Goal: Information Seeking & Learning: Learn about a topic

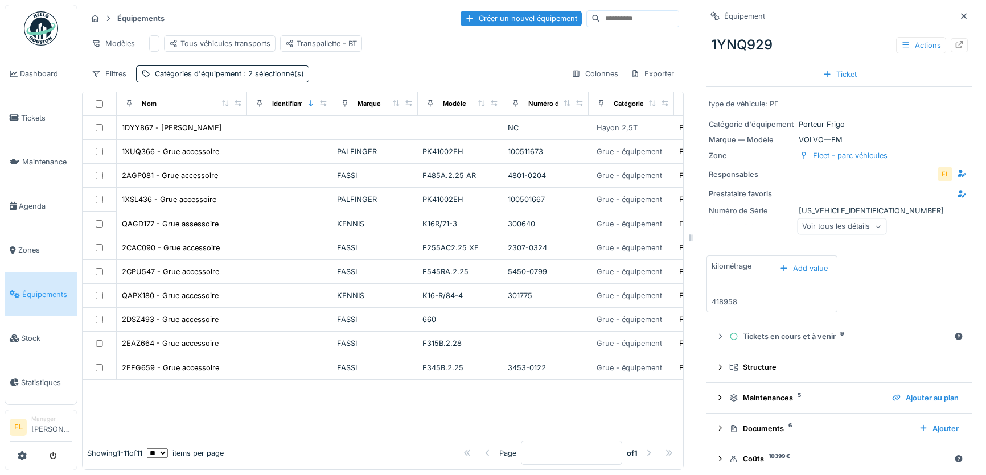
scroll to position [7, 0]
click at [43, 206] on span "Agenda" at bounding box center [46, 206] width 54 height 11
click at [39, 294] on link "Équipements" at bounding box center [41, 295] width 72 height 44
click at [613, 11] on input at bounding box center [639, 19] width 79 height 16
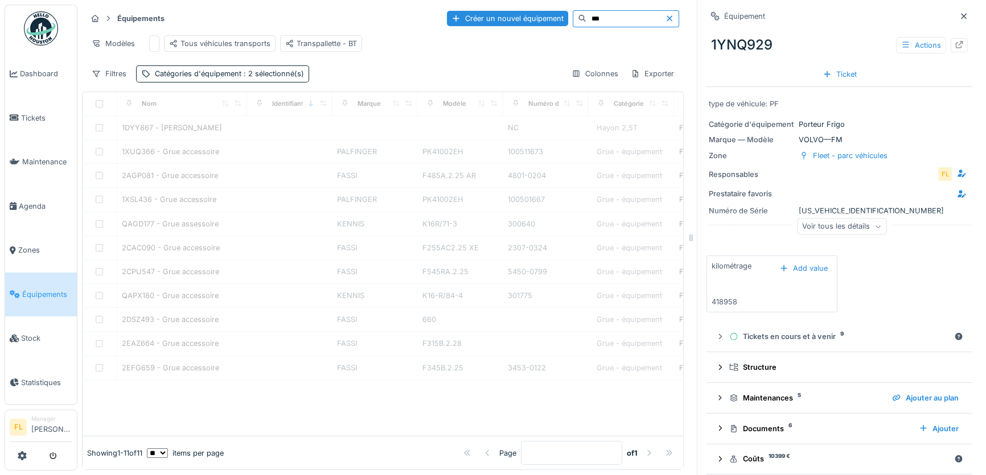
type input "****"
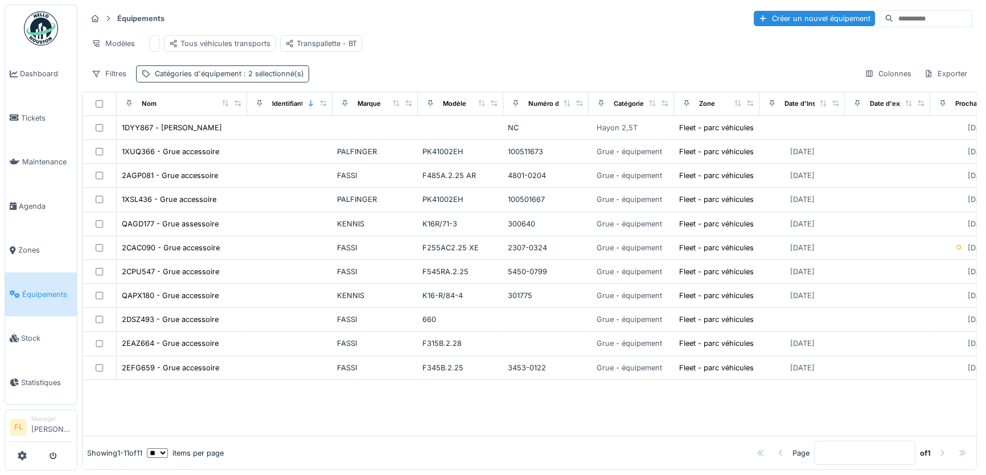
click at [270, 78] on span ": 2 sélectionné(s)" at bounding box center [272, 73] width 63 height 9
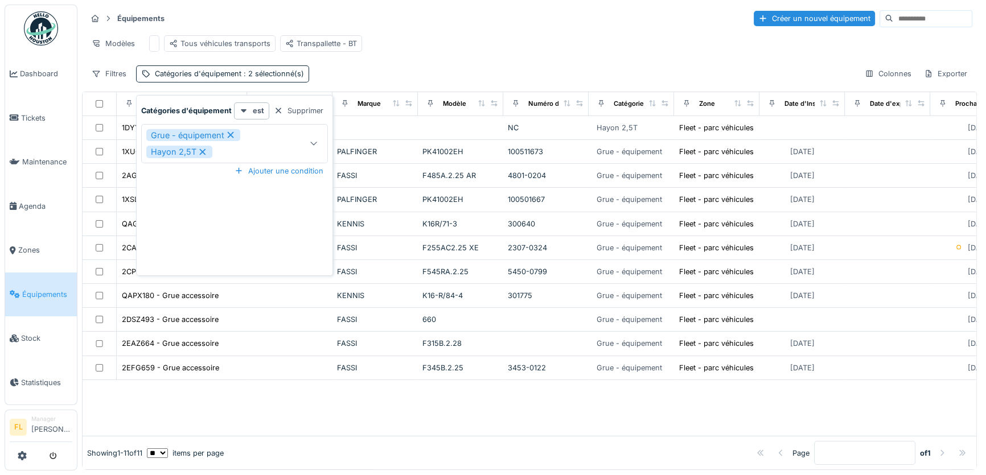
click at [228, 133] on icon at bounding box center [230, 135] width 6 height 6
type input "***"
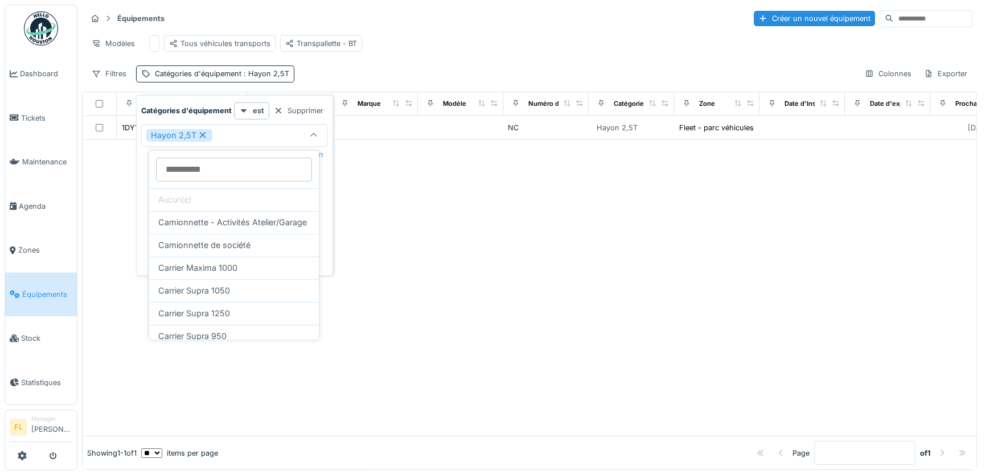
click at [204, 133] on icon at bounding box center [203, 135] width 10 height 8
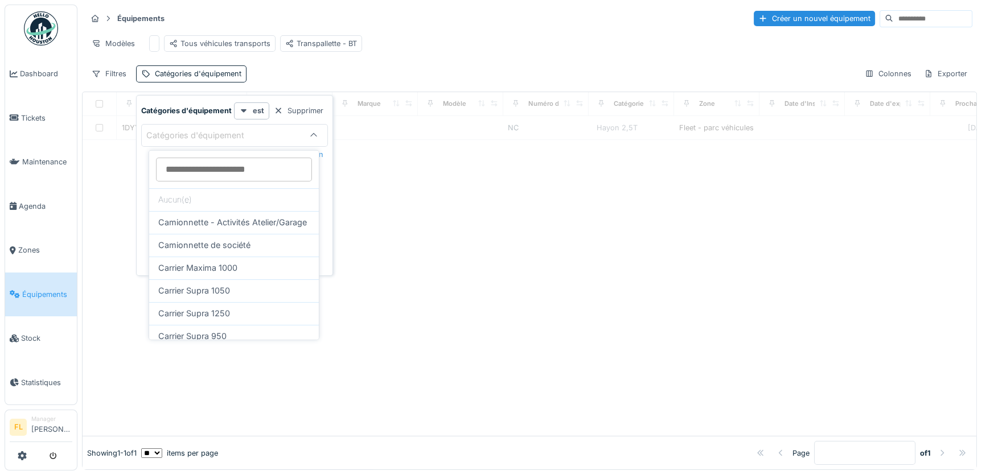
click at [893, 17] on input at bounding box center [932, 19] width 79 height 16
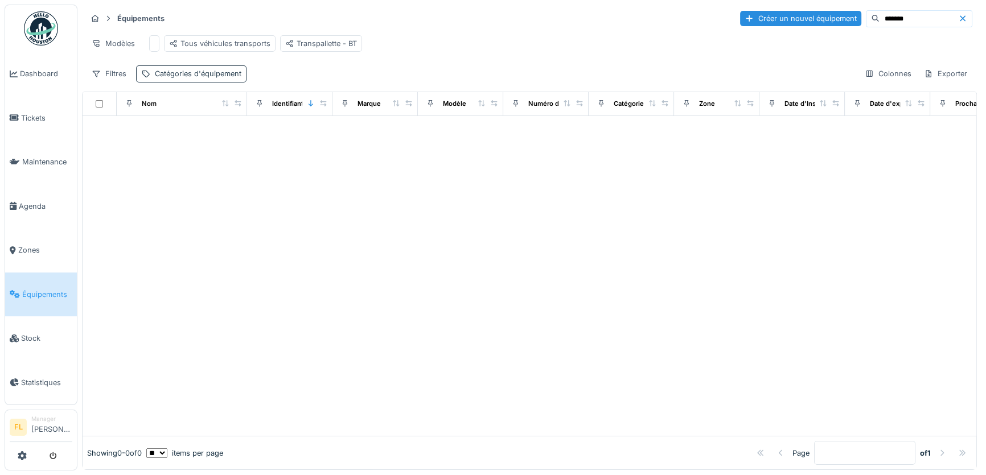
click at [216, 74] on div "Catégories d'équipement" at bounding box center [191, 73] width 110 height 17
click at [297, 112] on div "Supprimer" at bounding box center [298, 110] width 59 height 15
click at [888, 17] on input "*******" at bounding box center [919, 19] width 79 height 16
type input "*"
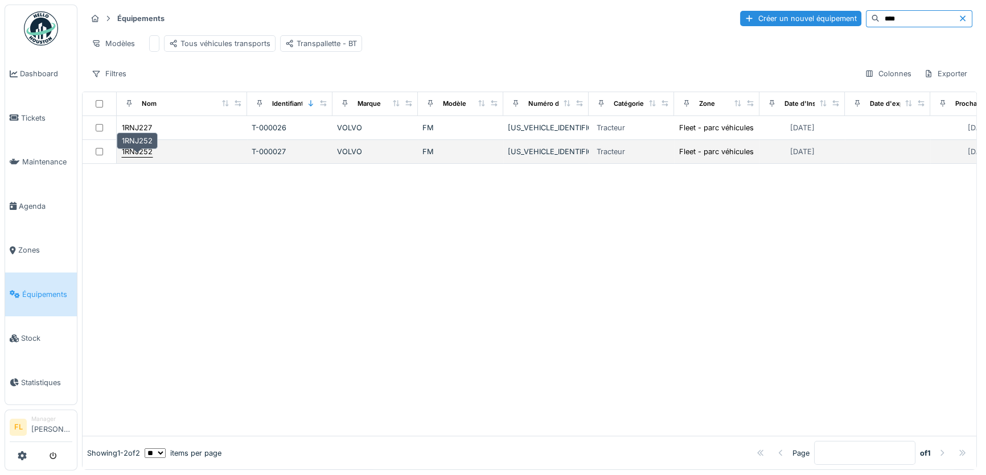
type input "****"
click at [143, 157] on div "1RNJ252" at bounding box center [137, 151] width 31 height 11
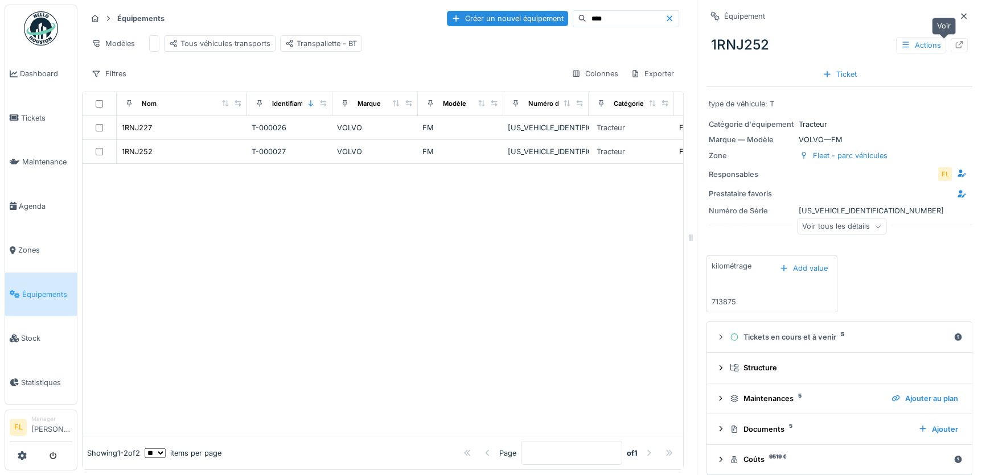
click at [955, 46] on icon at bounding box center [959, 44] width 9 height 7
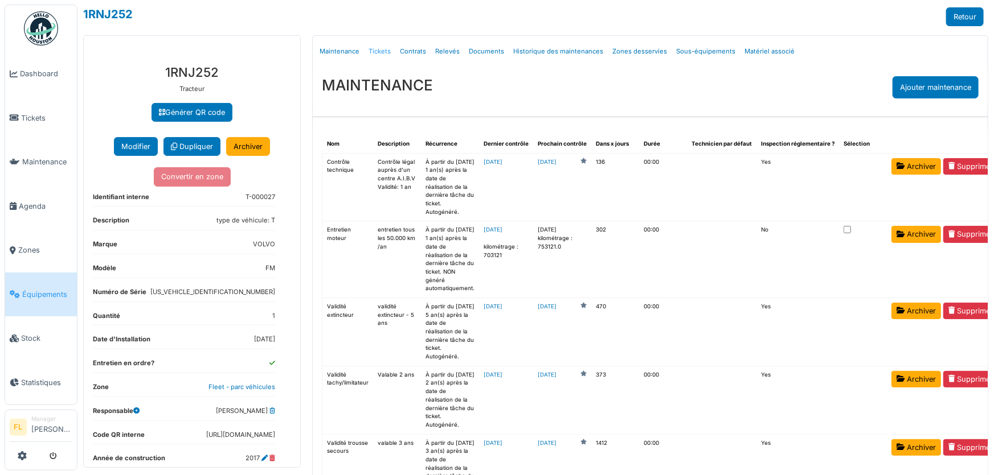
click at [368, 52] on link "Tickets" at bounding box center [379, 51] width 31 height 27
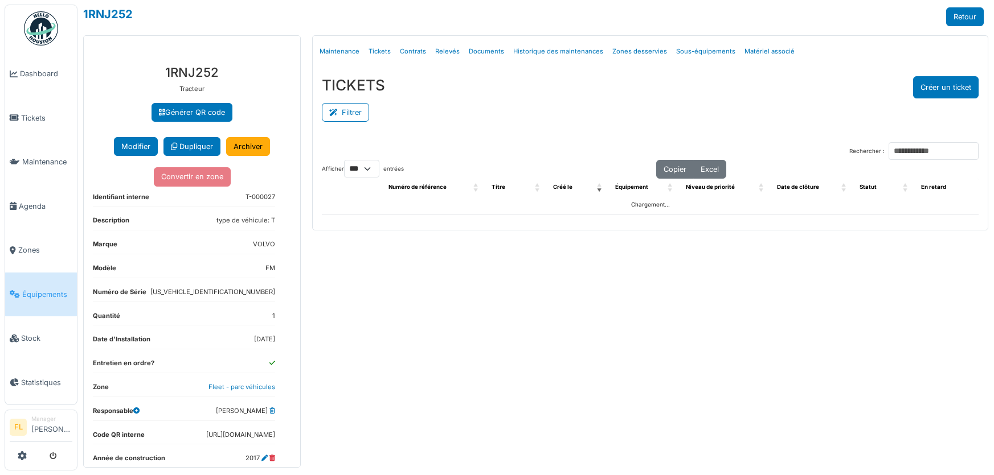
select select "***"
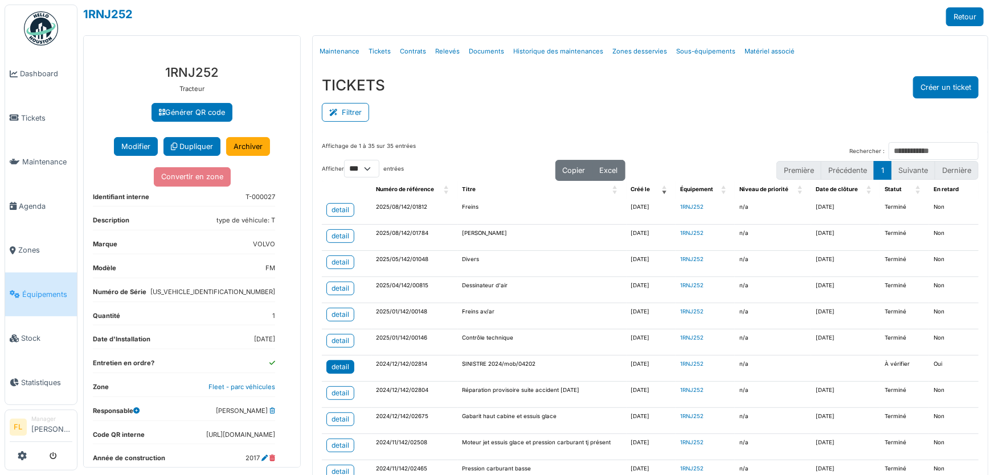
click at [340, 370] on div "detail" at bounding box center [340, 367] width 18 height 10
click at [39, 289] on span "Équipements" at bounding box center [47, 294] width 50 height 11
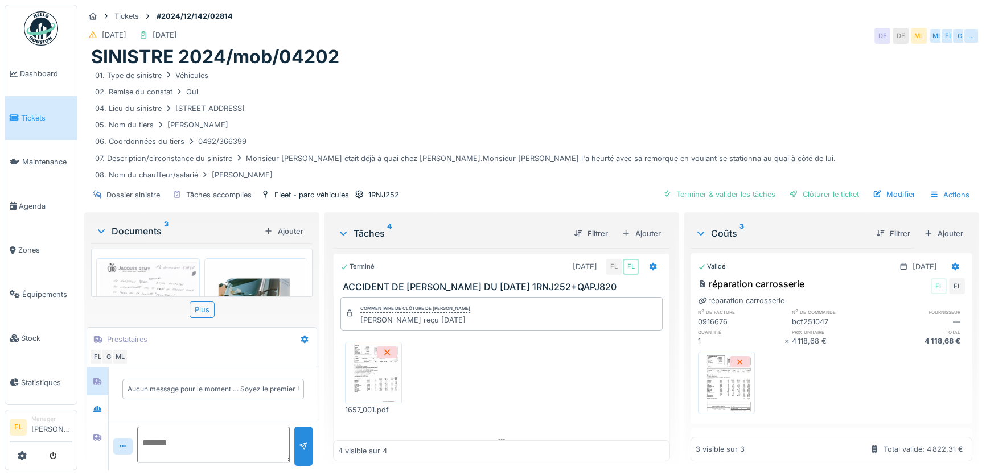
click at [709, 381] on img at bounding box center [726, 383] width 51 height 57
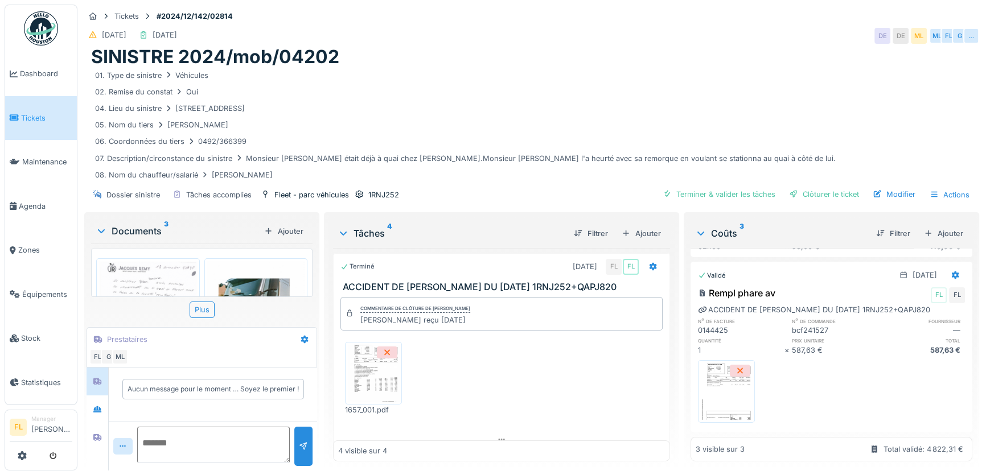
scroll to position [251, 0]
click at [723, 375] on img at bounding box center [726, 391] width 51 height 57
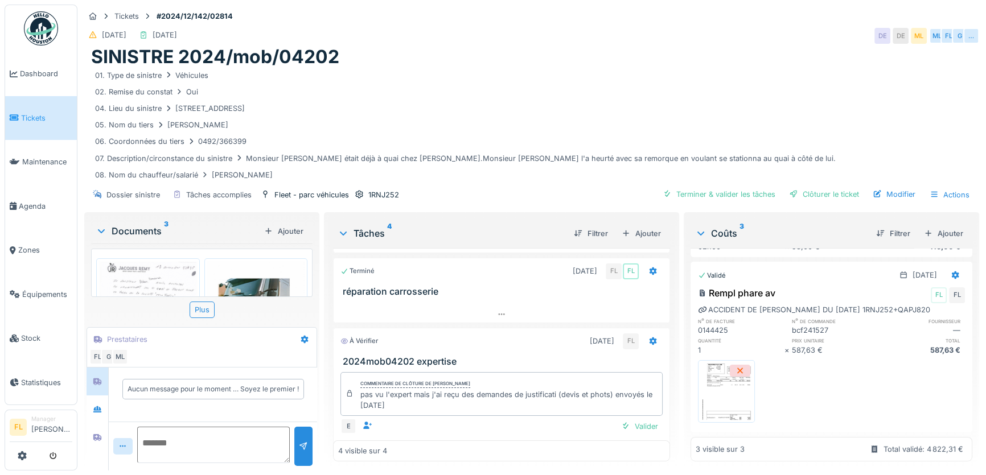
scroll to position [375, 0]
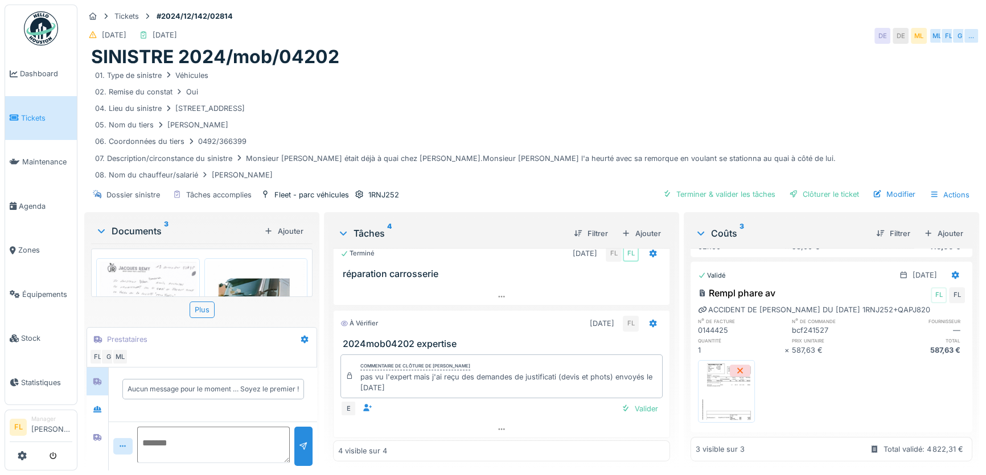
click at [154, 233] on div "Documents 3" at bounding box center [178, 231] width 164 height 14
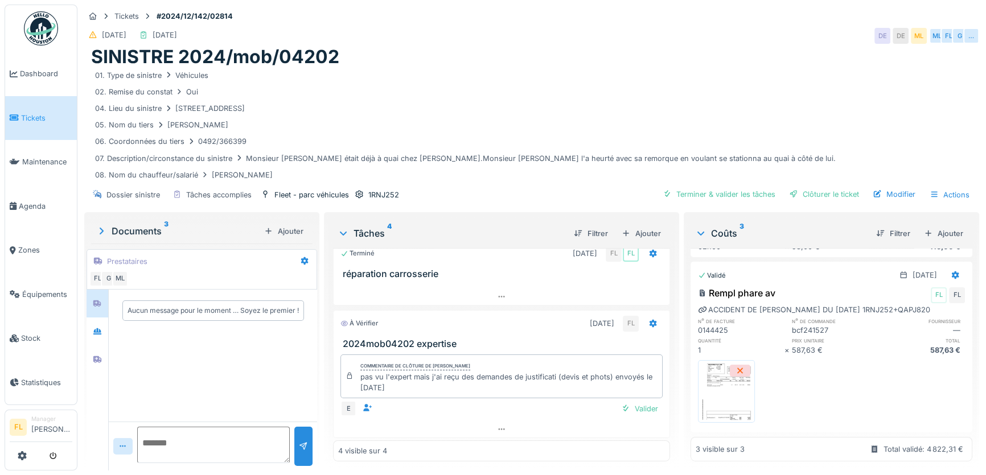
scroll to position [9, 0]
click at [261, 251] on div "Prestataires FL G ML" at bounding box center [202, 269] width 231 height 40
click at [101, 230] on icon at bounding box center [101, 227] width 11 height 9
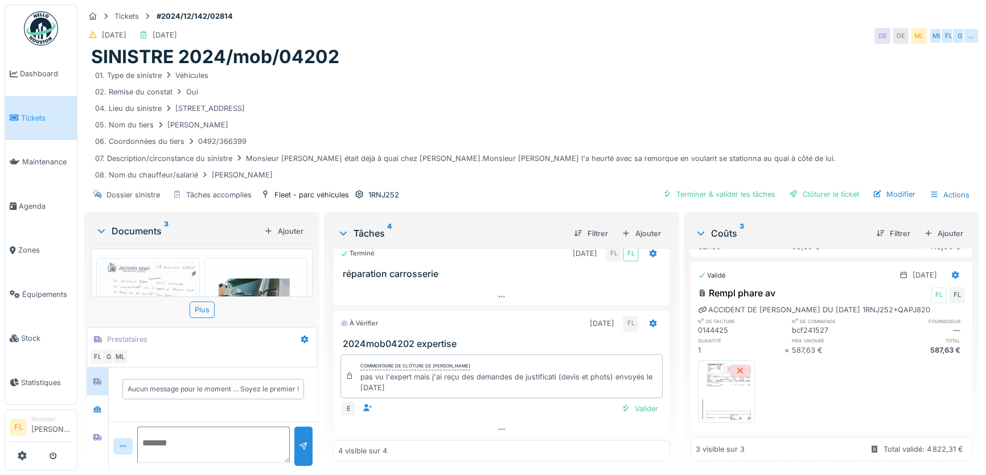
scroll to position [0, 0]
click at [206, 314] on div "Plus" at bounding box center [202, 310] width 25 height 17
click at [718, 374] on img at bounding box center [726, 391] width 51 height 57
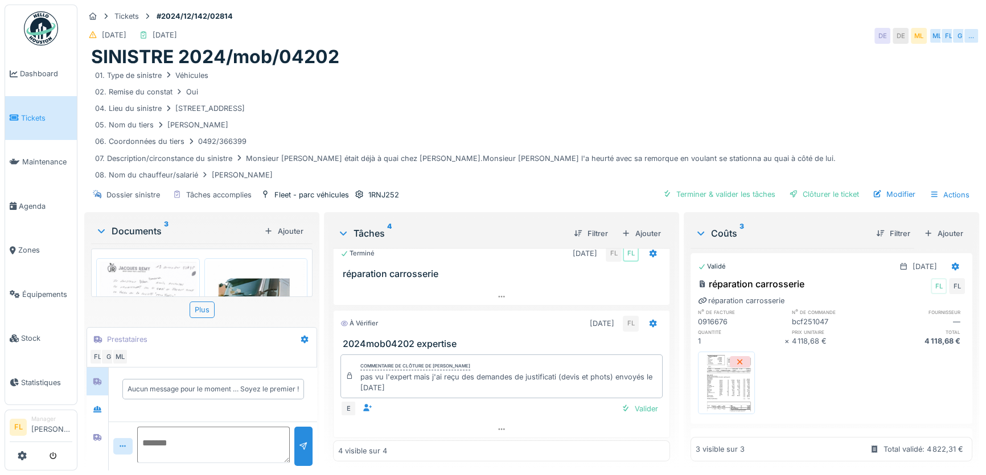
click at [713, 387] on img at bounding box center [726, 383] width 51 height 57
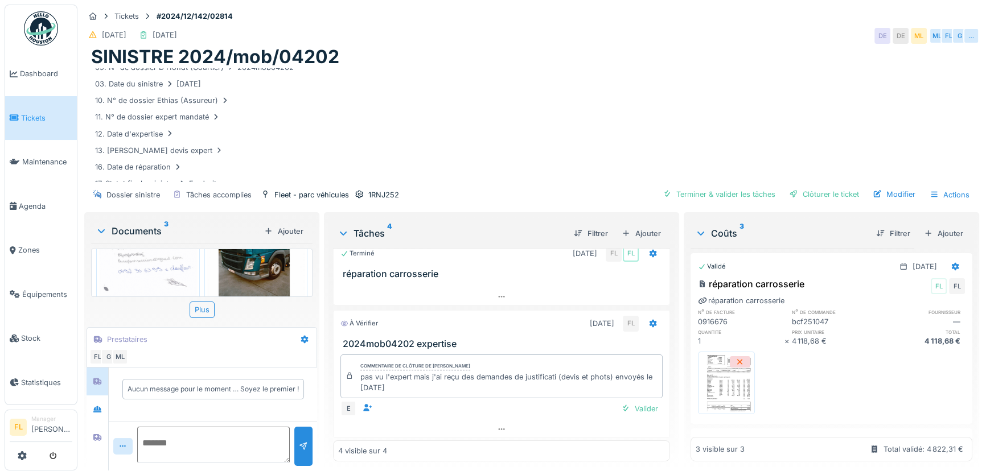
scroll to position [83, 0]
click at [52, 289] on span "Équipements" at bounding box center [47, 294] width 50 height 11
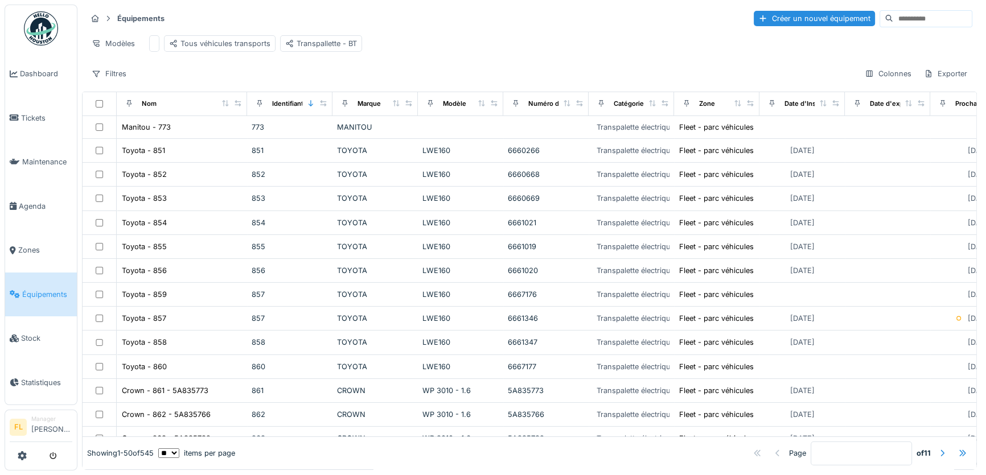
click at [893, 19] on input at bounding box center [932, 19] width 79 height 16
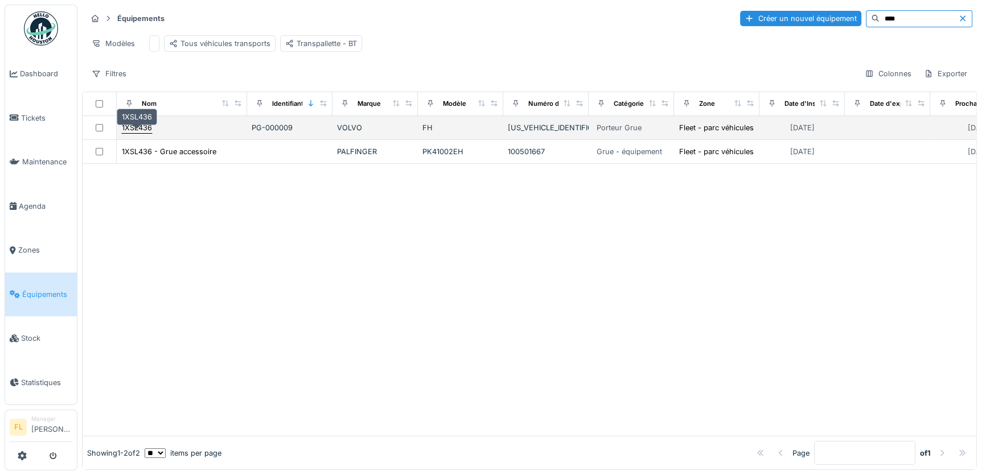
type input "****"
click at [133, 132] on div "1XSL436" at bounding box center [137, 127] width 30 height 11
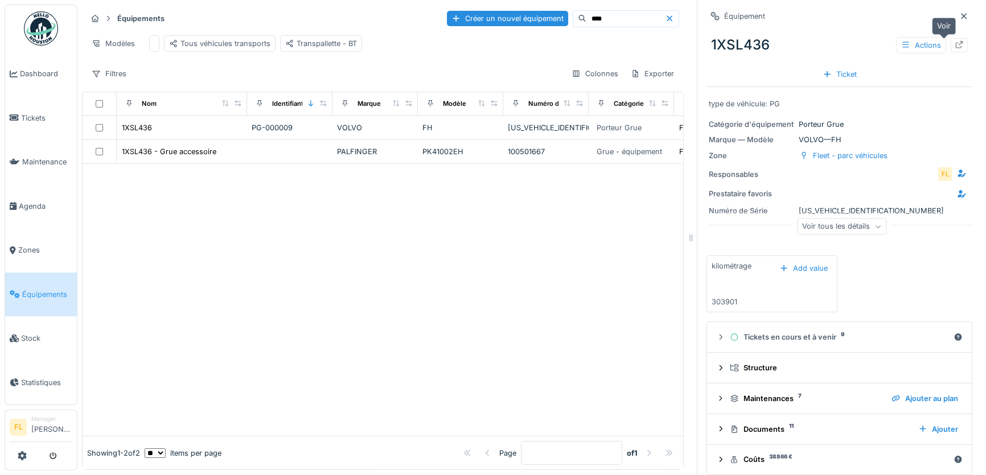
click at [956, 44] on icon at bounding box center [959, 44] width 7 height 7
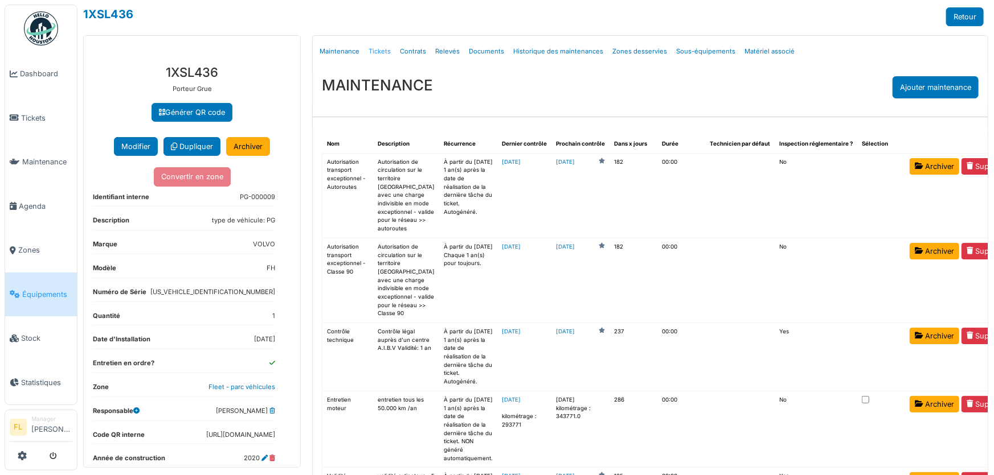
click at [378, 51] on link "Tickets" at bounding box center [379, 51] width 31 height 27
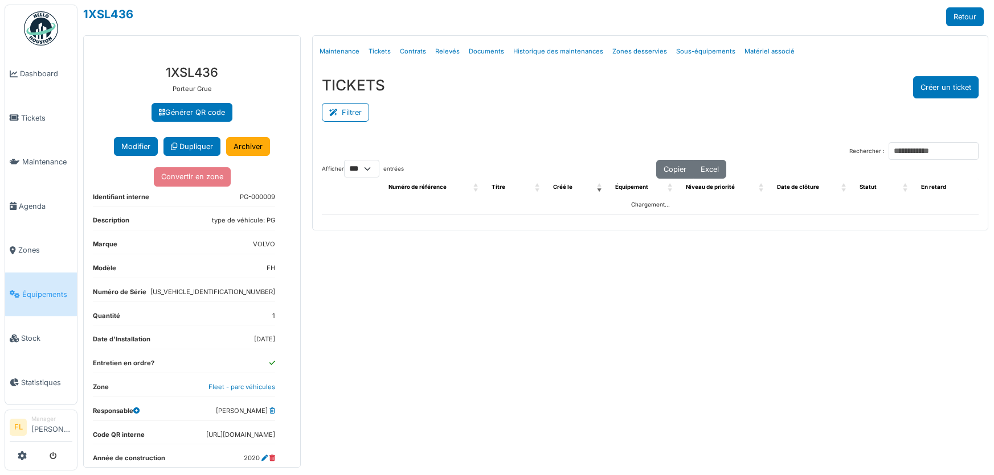
select select "***"
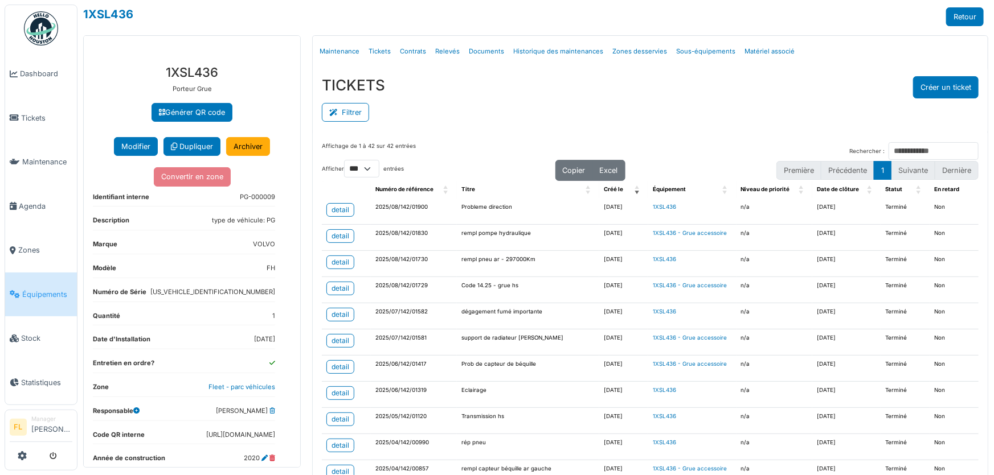
click at [563, 221] on td "Probleme direction" at bounding box center [528, 212] width 142 height 26
click at [376, 50] on link "Tickets" at bounding box center [379, 51] width 31 height 27
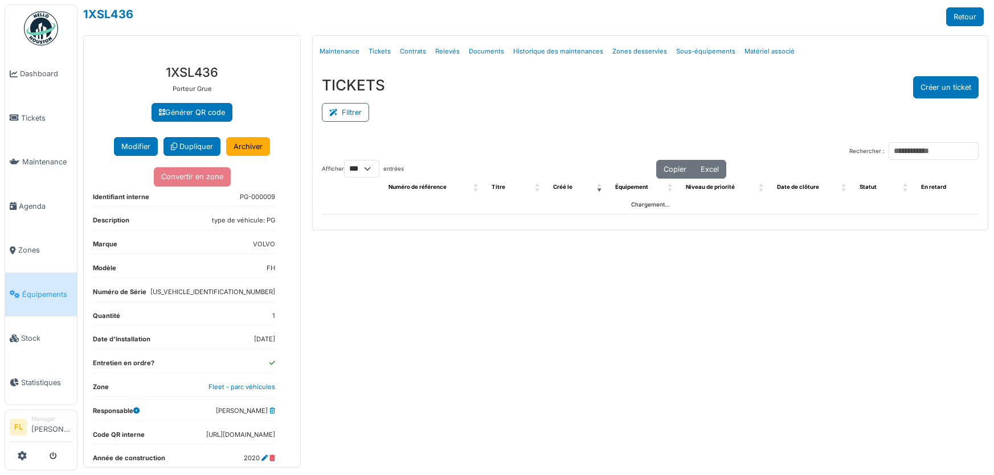
select select "***"
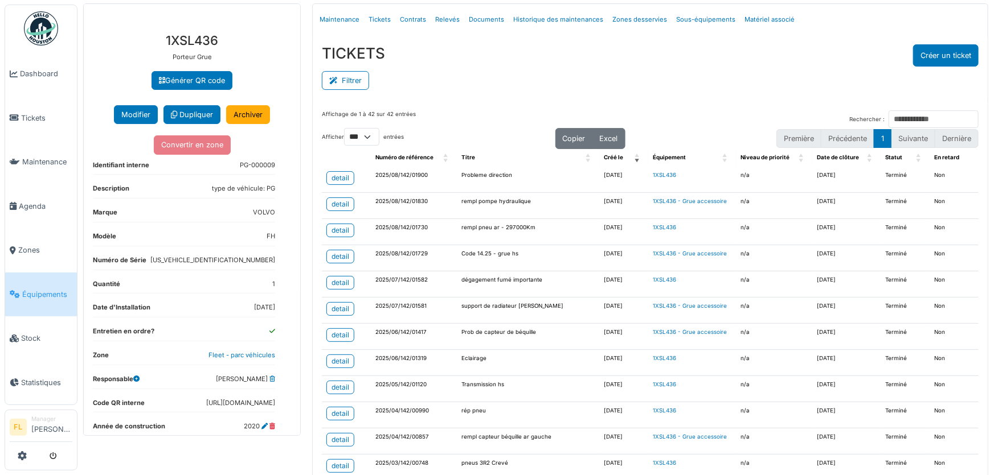
scroll to position [11, 0]
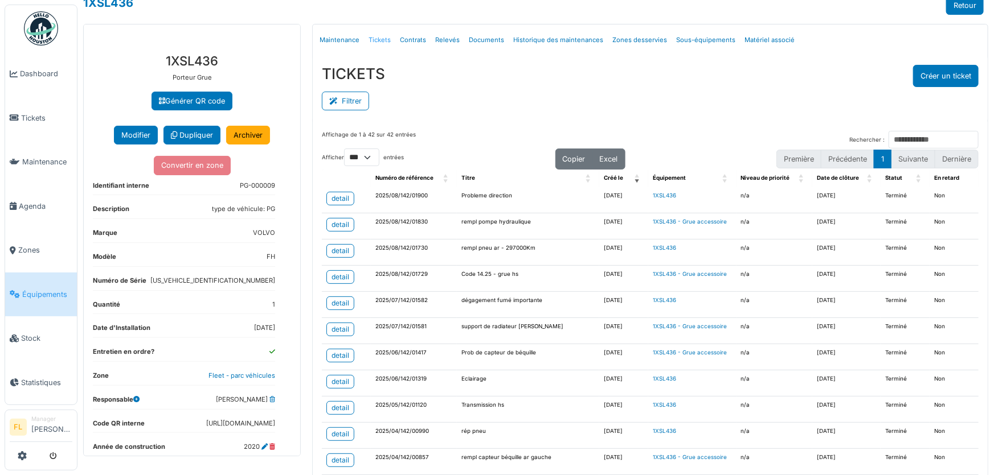
click at [376, 39] on link "Tickets" at bounding box center [379, 40] width 31 height 27
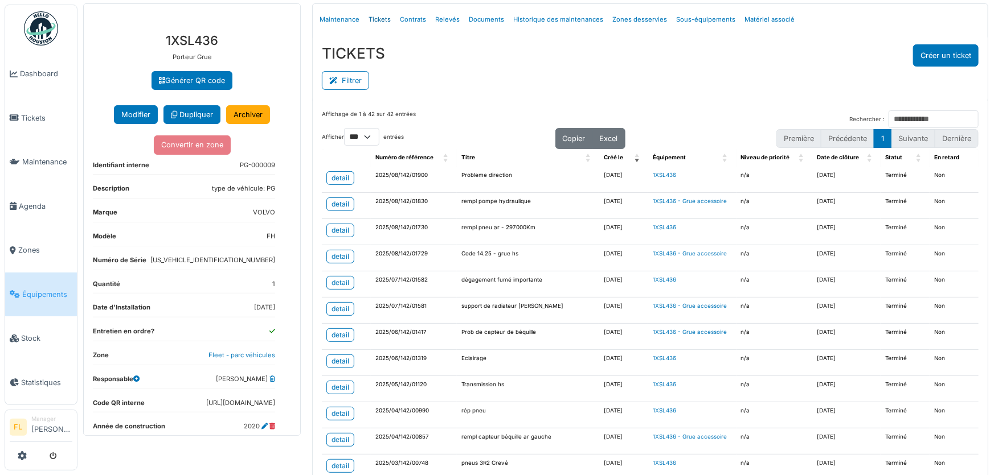
scroll to position [52, 0]
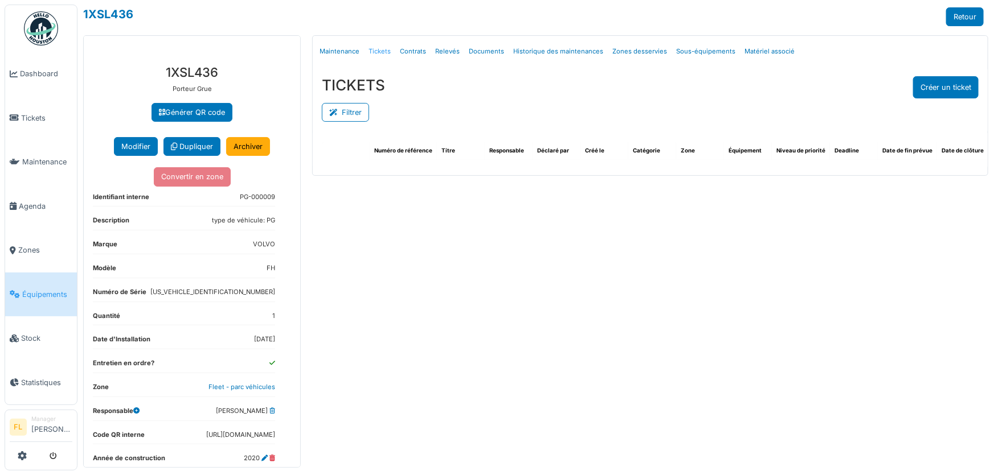
select select "***"
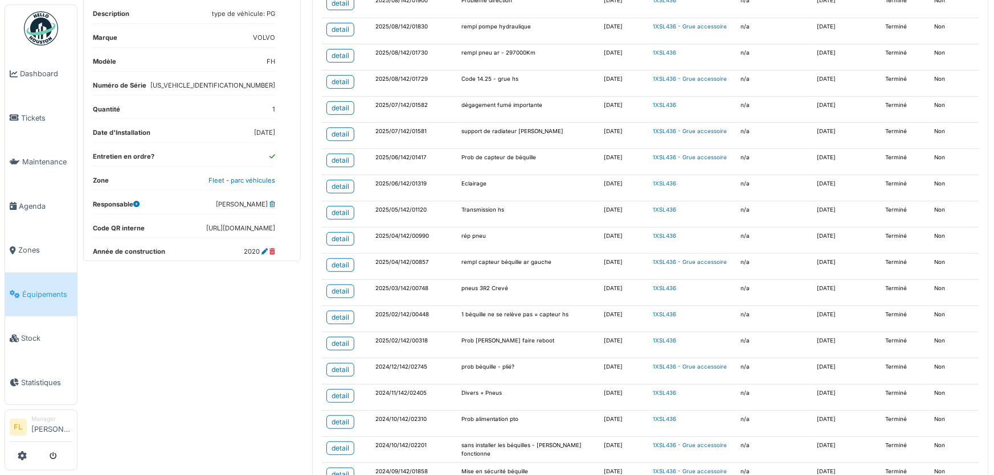
scroll to position [228, 0]
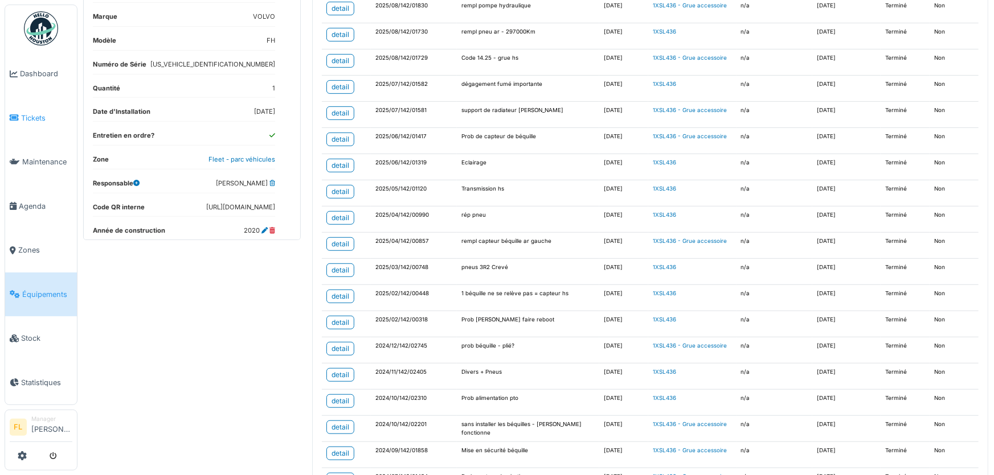
click at [35, 114] on span "Tickets" at bounding box center [46, 118] width 51 height 11
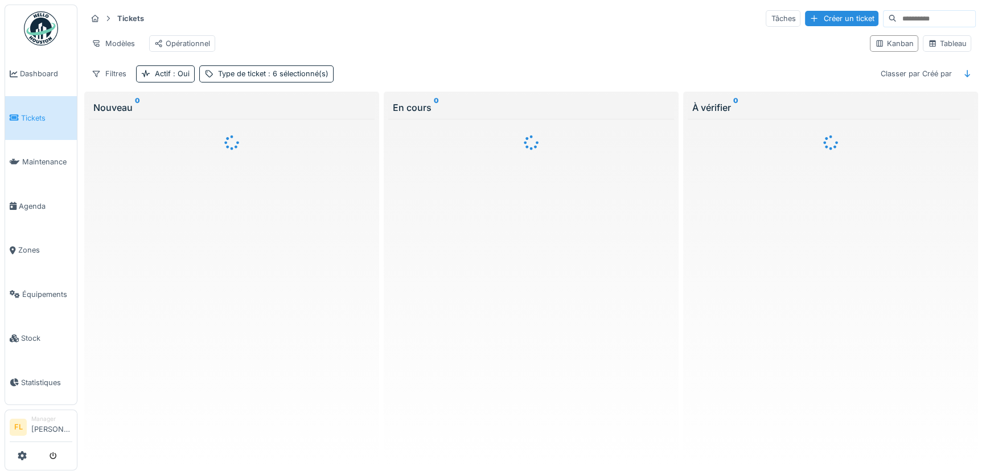
click at [212, 67] on div "Tickets Tâches Créer un ticket Modèles Opérationnel Kanban Tableau Filtres Acti…" at bounding box center [531, 46] width 898 height 83
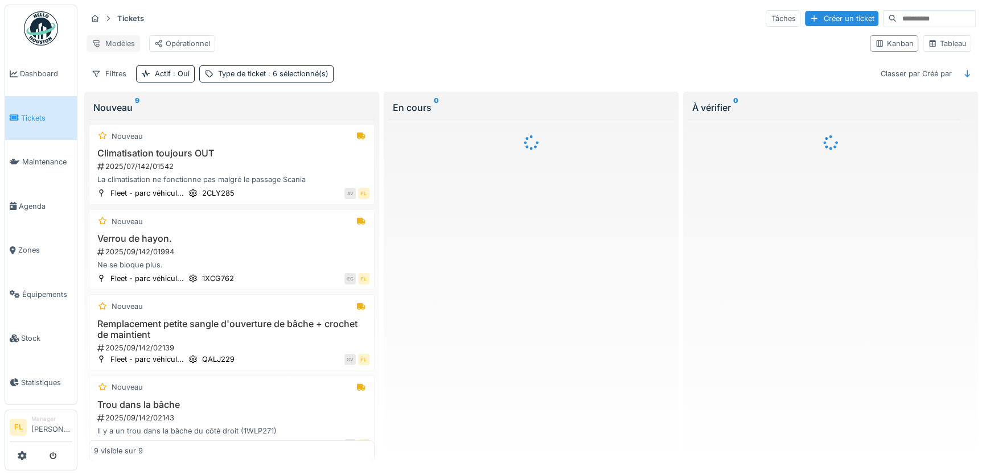
click at [122, 47] on div "Modèles" at bounding box center [114, 43] width 54 height 17
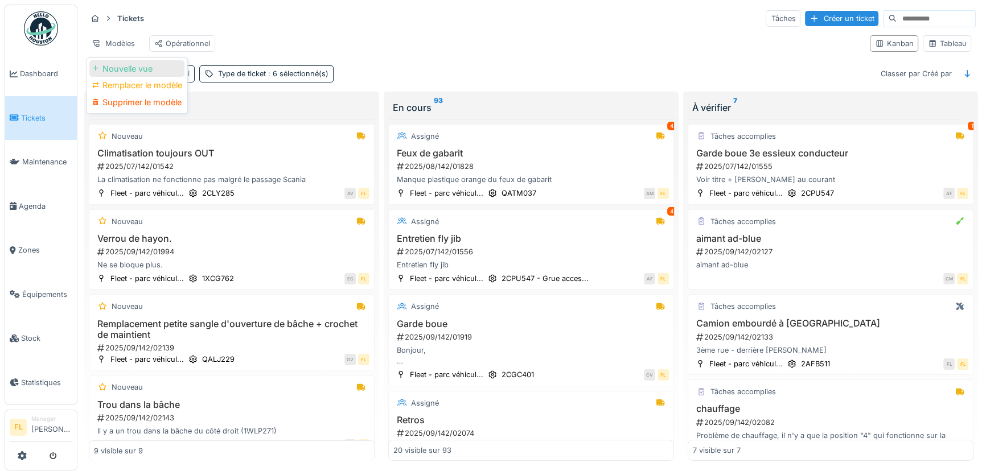
click at [149, 64] on div "Nouvelle vue" at bounding box center [136, 68] width 95 height 17
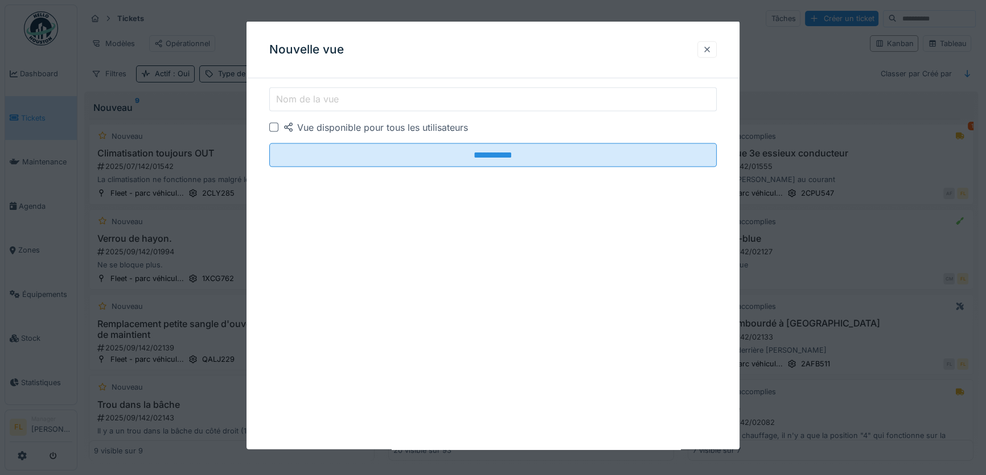
click at [712, 51] on div at bounding box center [707, 49] width 9 height 11
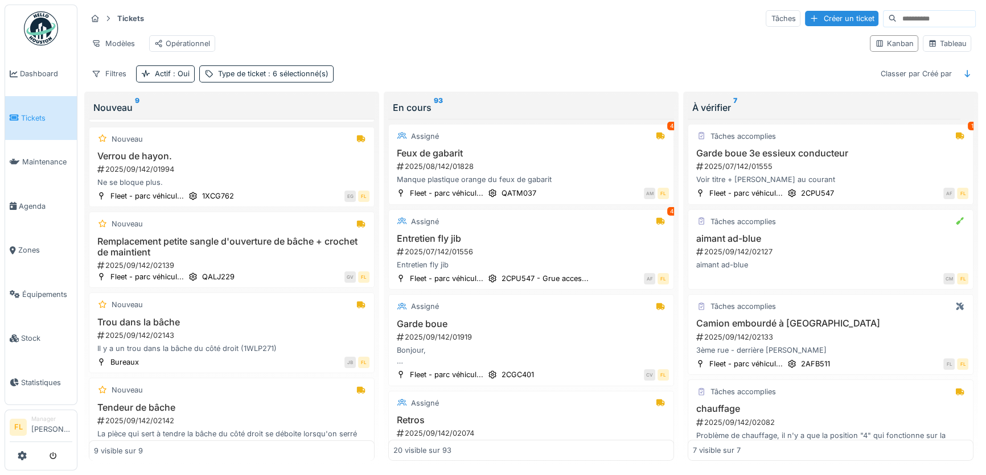
scroll to position [103, 0]
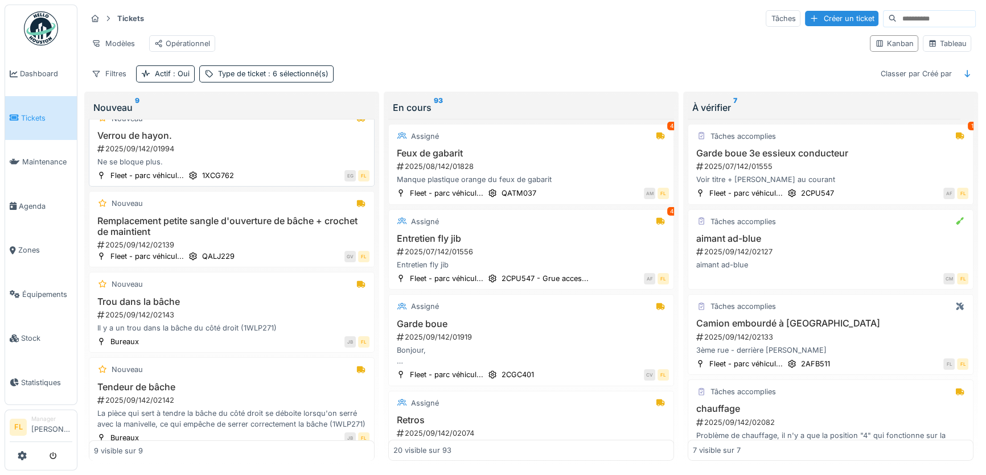
click at [364, 156] on div "Nouveau Verrou de hayon. 2025/09/142/01994 Ne se bloque plus. Fleet - parc véhi…" at bounding box center [232, 146] width 286 height 81
click at [242, 77] on div "Type de ticket : 6 sélectionné(s)" at bounding box center [273, 73] width 110 height 11
click at [113, 82] on div "Filtres" at bounding box center [109, 73] width 45 height 17
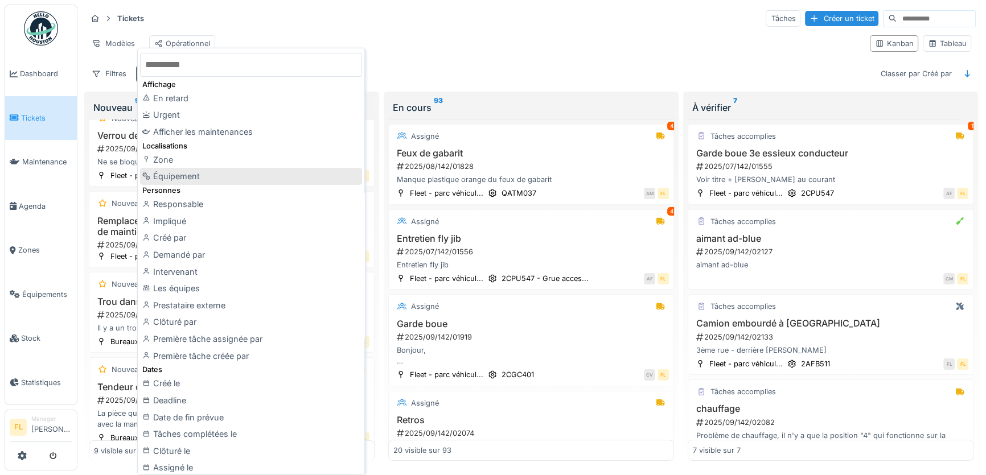
click at [189, 171] on div "Équipement" at bounding box center [251, 176] width 222 height 17
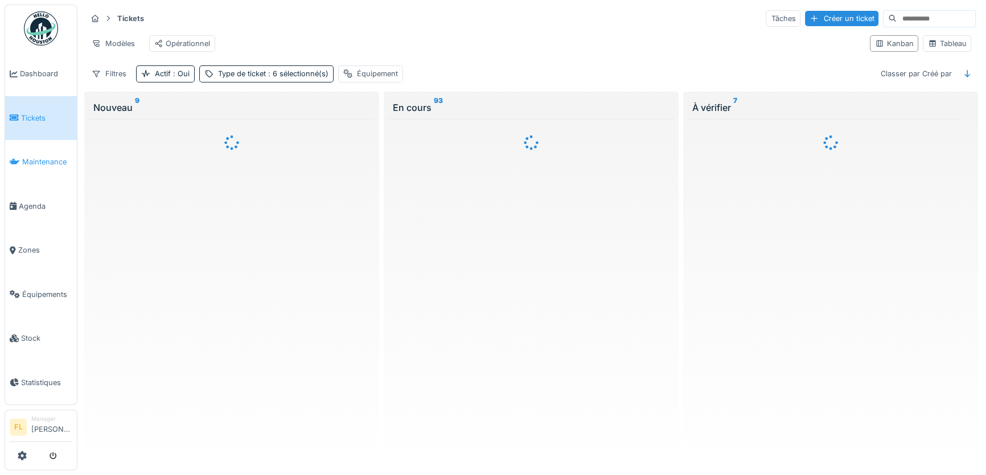
scroll to position [0, 0]
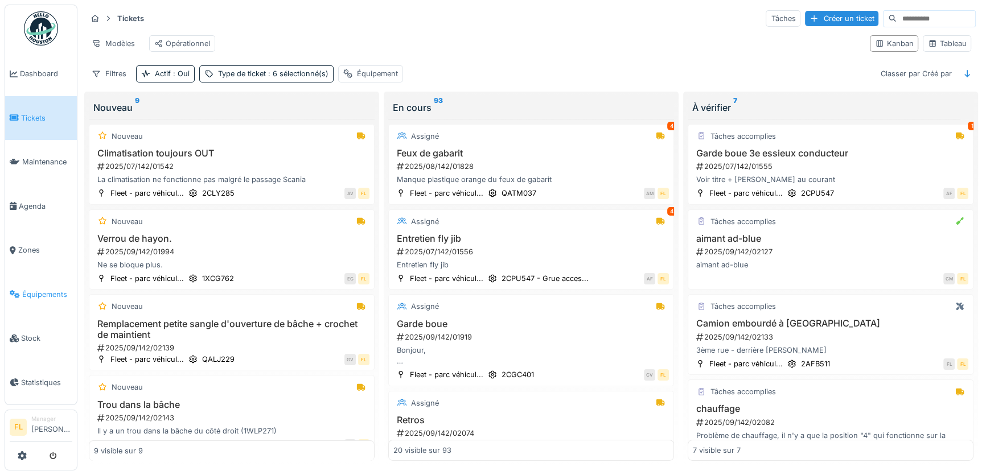
click at [51, 292] on span "Équipements" at bounding box center [47, 294] width 50 height 11
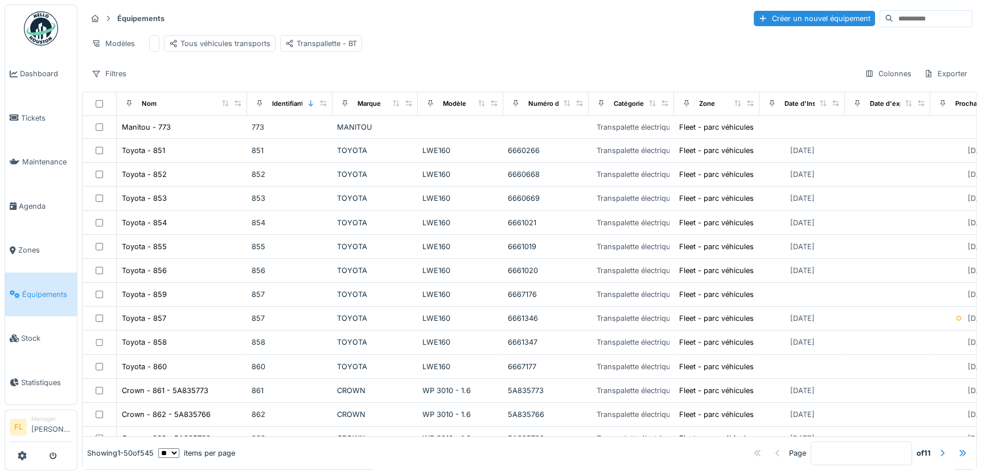
click at [893, 18] on input at bounding box center [932, 19] width 79 height 16
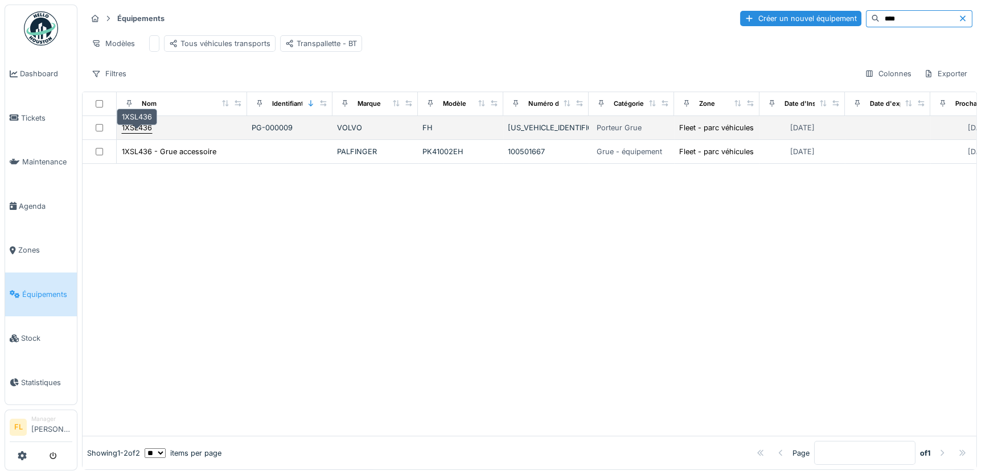
type input "****"
click at [145, 133] on div "1XSL436" at bounding box center [137, 127] width 30 height 11
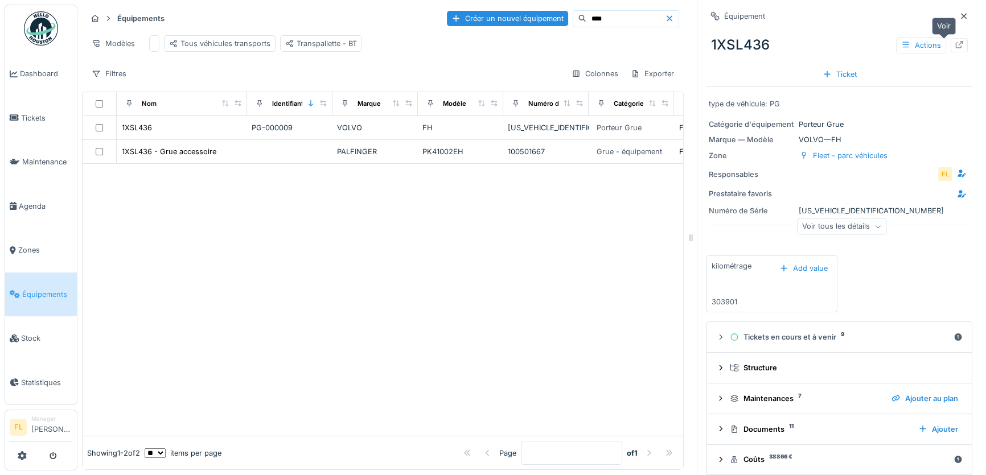
click at [956, 48] on icon at bounding box center [959, 44] width 7 height 7
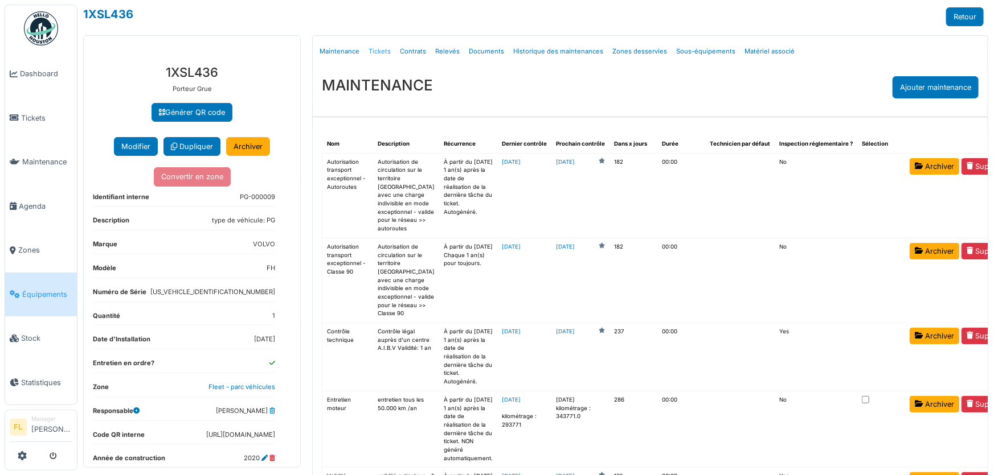
click at [377, 51] on link "Tickets" at bounding box center [379, 51] width 31 height 27
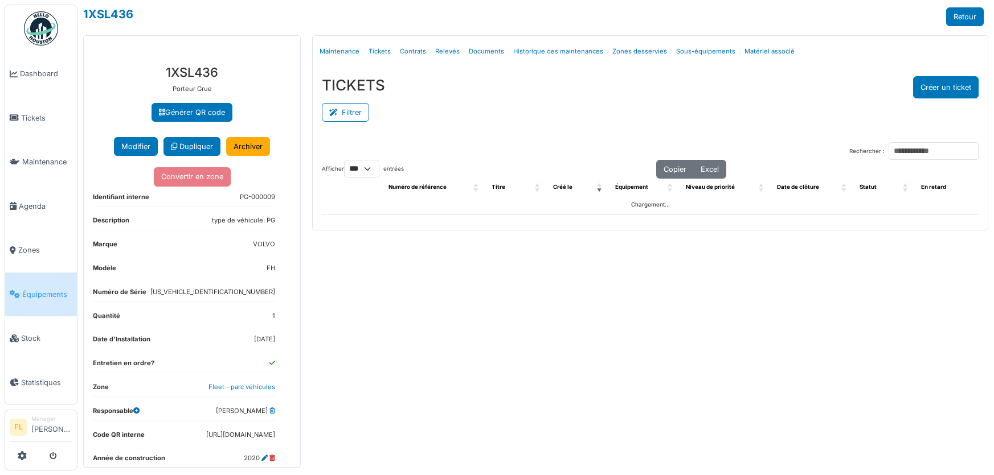
select select "***"
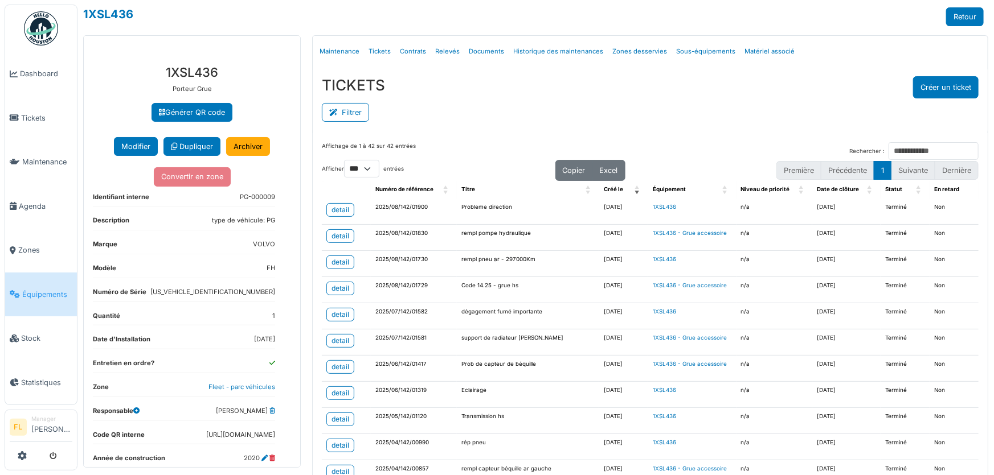
click at [984, 29] on div "**********" at bounding box center [535, 237] width 916 height 475
click at [36, 291] on span "Équipements" at bounding box center [47, 294] width 50 height 11
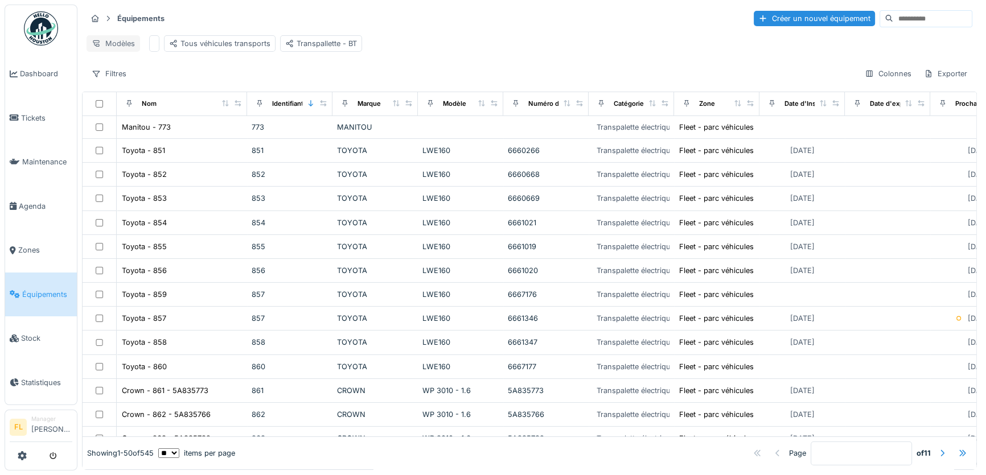
click at [109, 44] on div "Modèles" at bounding box center [114, 43] width 54 height 17
click at [271, 66] on div "Équipements Créer un nouvel équipement Modèles Tous véhicules transports Transp…" at bounding box center [529, 46] width 895 height 83
click at [120, 44] on div "Modèles" at bounding box center [114, 43] width 54 height 17
click at [220, 74] on div "Filtres Colonnes Exporter" at bounding box center [530, 73] width 886 height 17
click at [117, 82] on div "Filtres" at bounding box center [109, 73] width 45 height 17
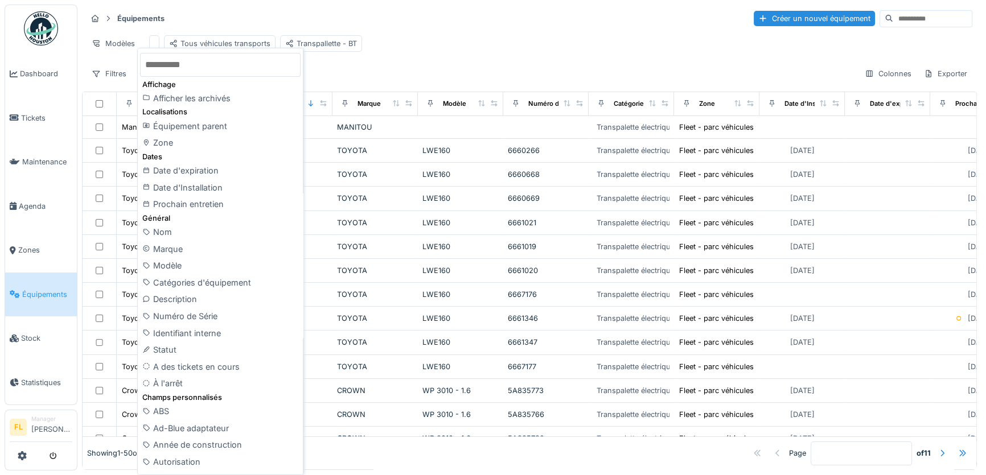
click at [331, 77] on div "Filtres Colonnes Exporter" at bounding box center [530, 73] width 886 height 17
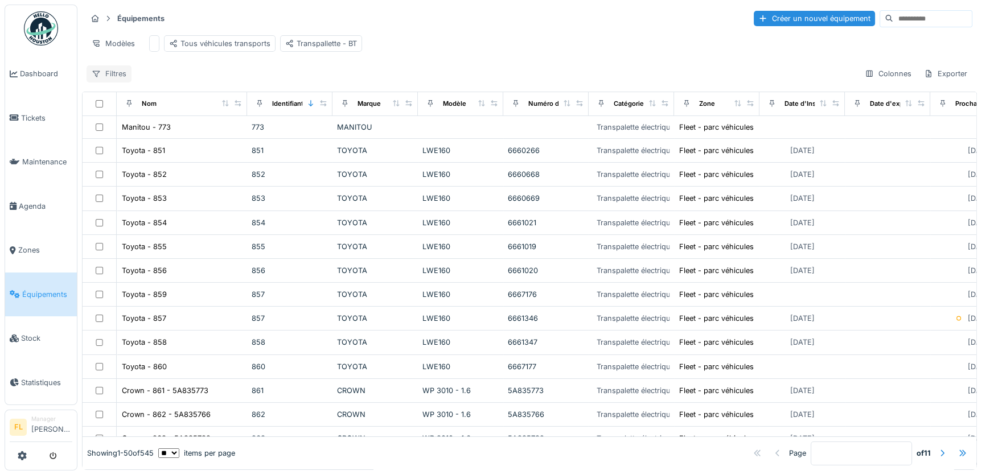
click at [111, 82] on div "Filtres" at bounding box center [109, 73] width 45 height 17
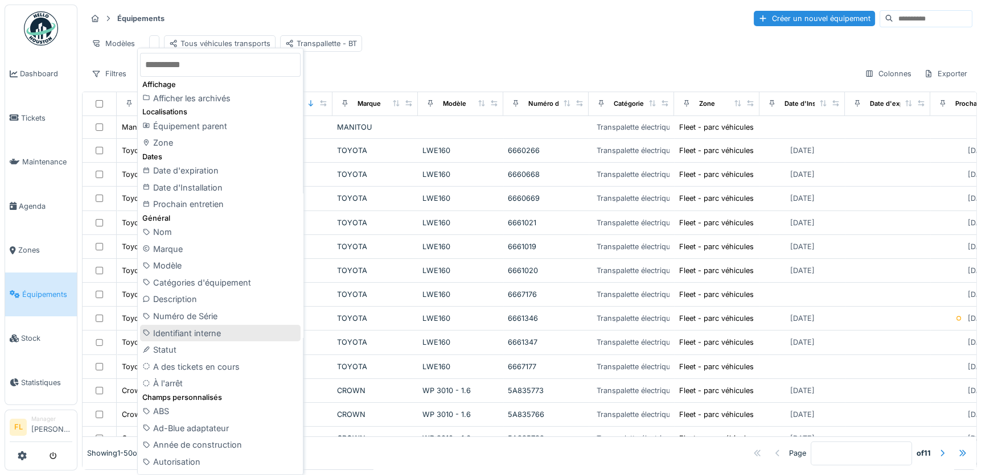
drag, startPoint x: 111, startPoint y: 84, endPoint x: 280, endPoint y: 331, distance: 299.6
click at [280, 331] on body "Dashboard Tickets Maintenance [GEOGRAPHIC_DATA] Zones Équipements Stock Statist…" at bounding box center [493, 237] width 986 height 475
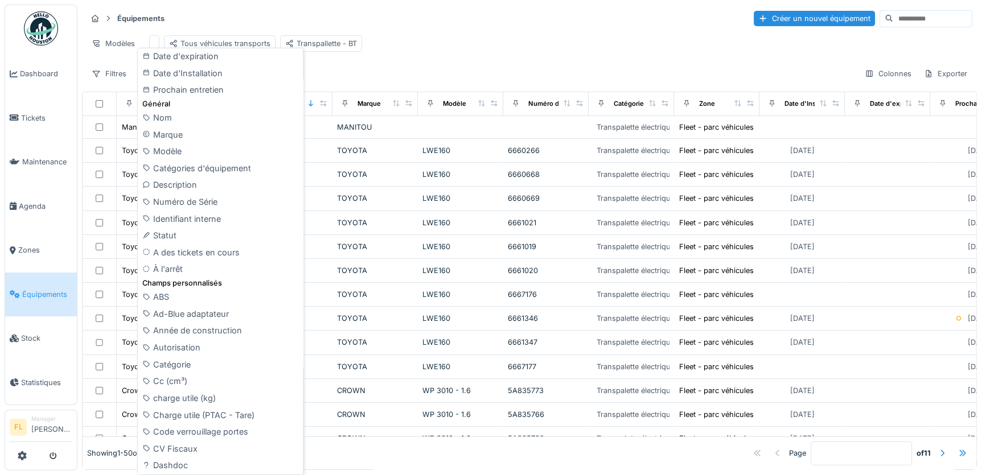
scroll to position [141, 0]
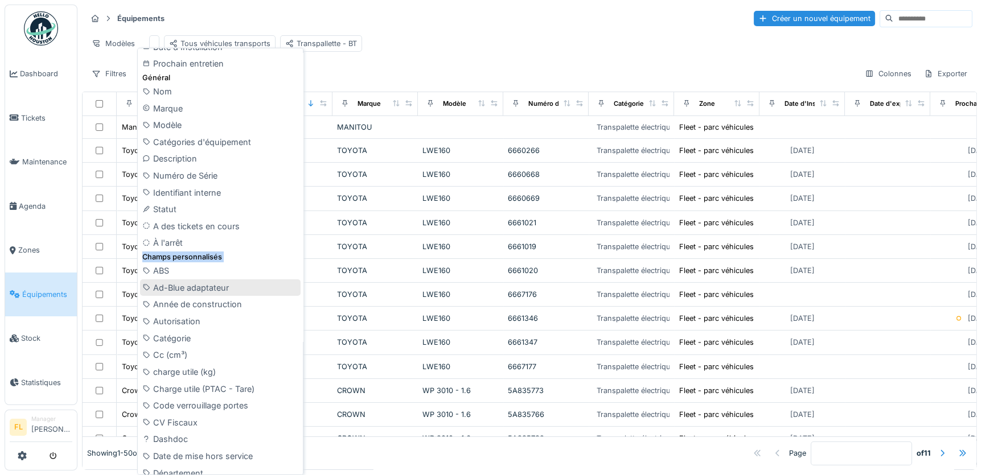
drag, startPoint x: 302, startPoint y: 179, endPoint x: 294, endPoint y: 281, distance: 102.2
click at [294, 281] on div "Affichage Afficher les archivés Localisations Équipement parent Zone Dates Date…" at bounding box center [220, 262] width 166 height 428
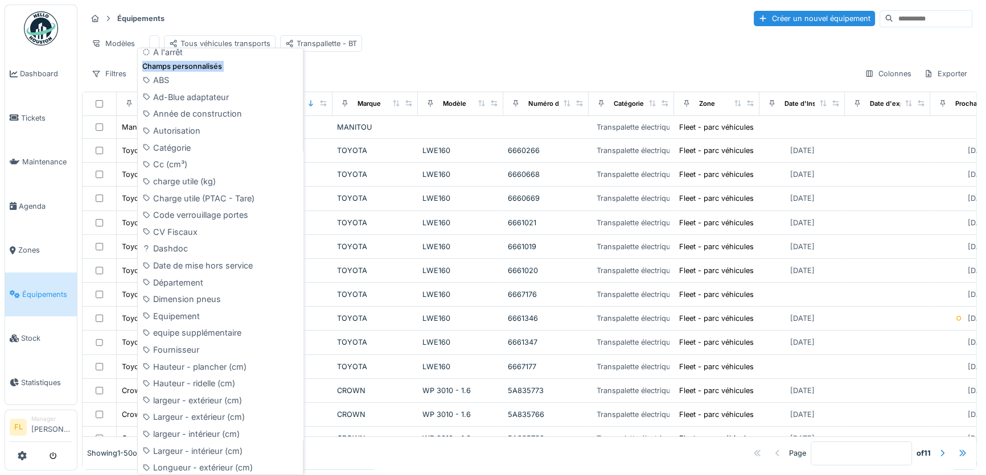
scroll to position [0, 0]
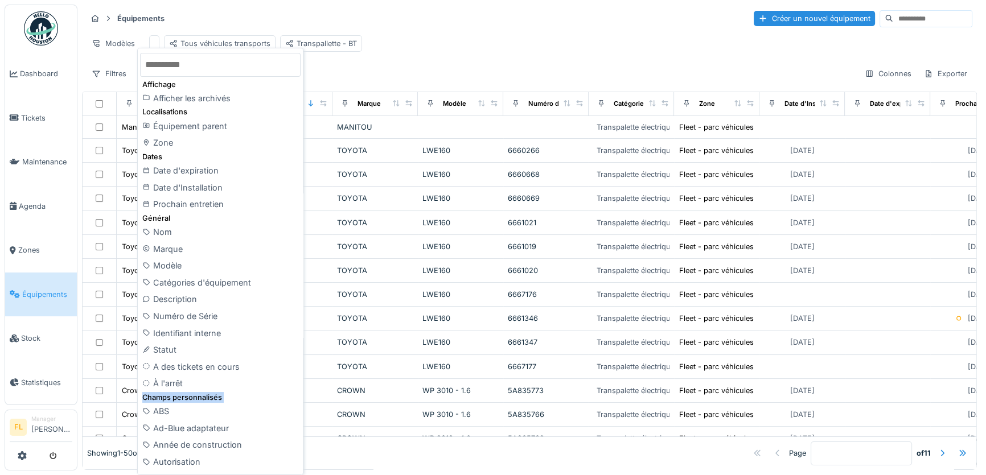
click at [211, 61] on input "text" at bounding box center [220, 65] width 161 height 24
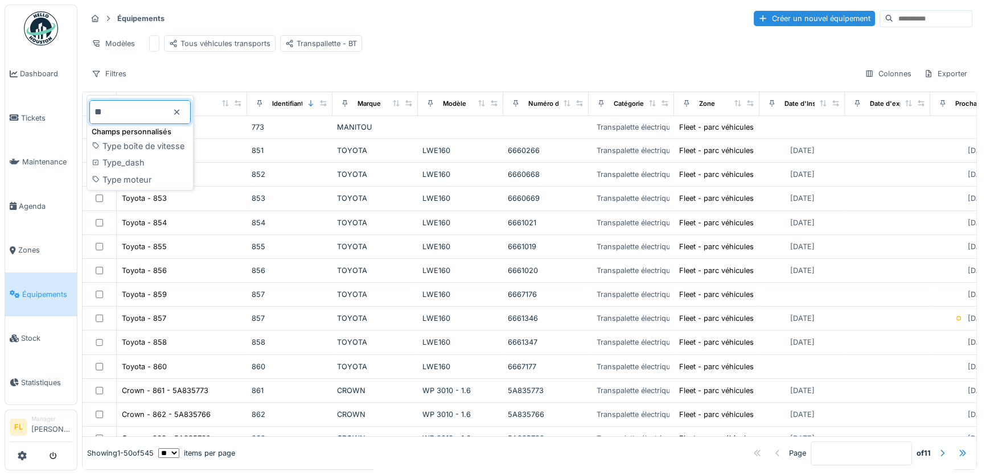
type input "**"
click at [236, 80] on div "Filtres Colonnes Exporter" at bounding box center [530, 73] width 886 height 17
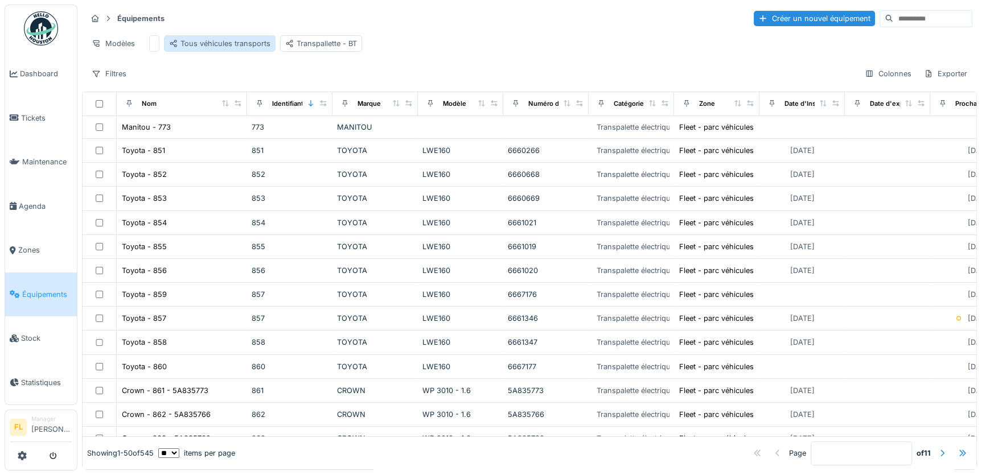
click at [226, 42] on div "Tous véhicules transports" at bounding box center [219, 43] width 101 height 11
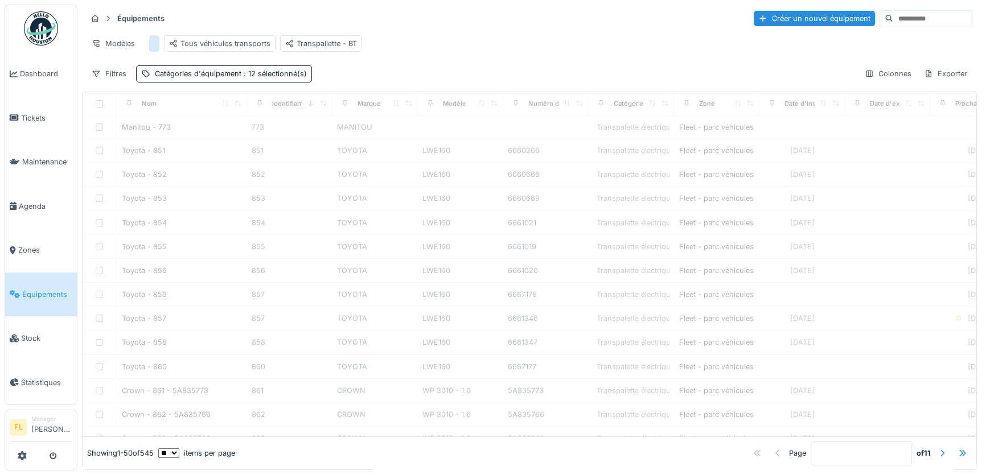
click at [152, 45] on div at bounding box center [154, 43] width 10 height 17
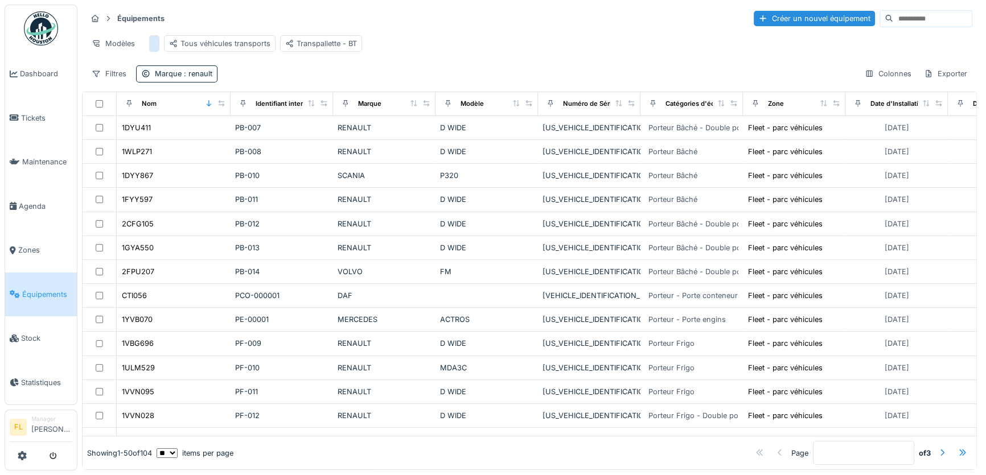
click at [152, 45] on div at bounding box center [154, 43] width 10 height 17
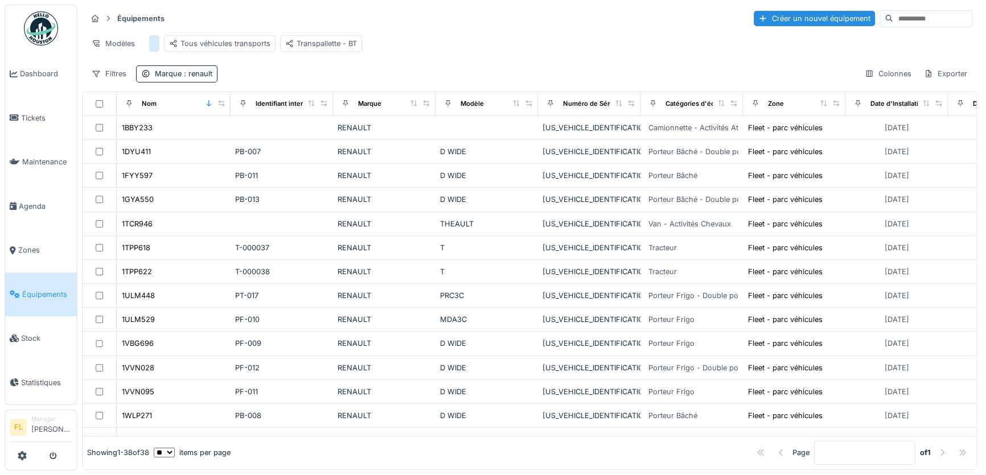
click at [158, 45] on div at bounding box center [154, 43] width 10 height 17
click at [264, 82] on div "Filtres Marque : renault Colonnes Exporter" at bounding box center [530, 73] width 886 height 17
click at [313, 82] on div "Filtres Marque : renault Colonnes Exporter" at bounding box center [530, 73] width 886 height 17
click at [893, 11] on input at bounding box center [932, 19] width 79 height 16
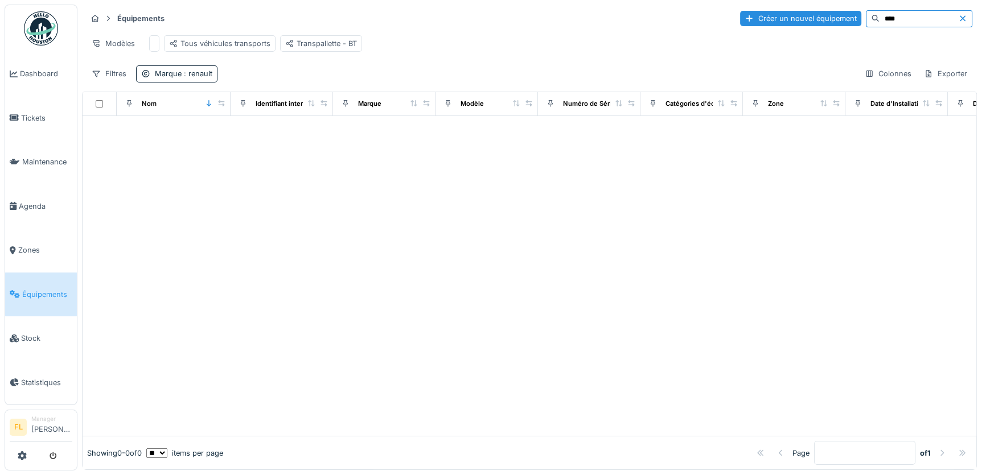
type input "****"
click at [958, 17] on icon at bounding box center [962, 18] width 9 height 7
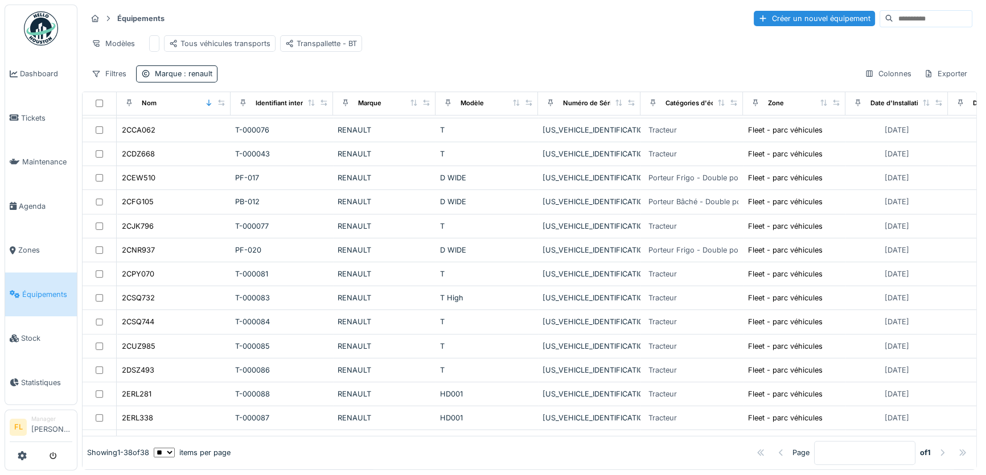
scroll to position [608, 0]
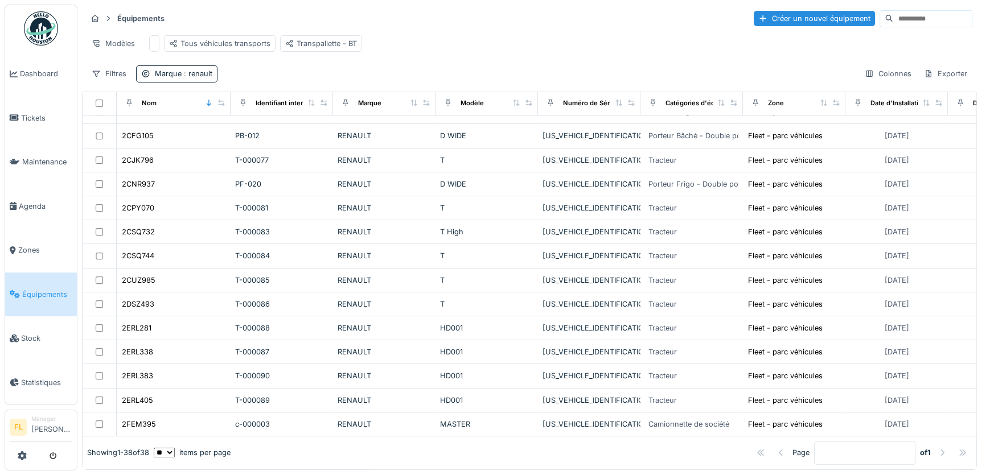
click at [893, 22] on input at bounding box center [932, 19] width 79 height 16
click at [893, 16] on input at bounding box center [932, 19] width 79 height 16
